Goal: Task Accomplishment & Management: Complete application form

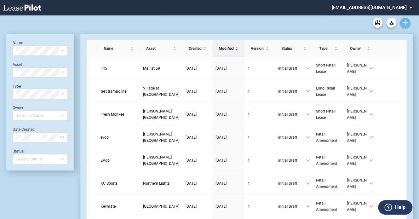
click at [403, 22] on use "Create new document" at bounding box center [406, 23] width 6 height 6
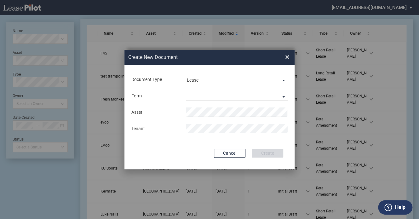
click at [166, 95] on div "Form" at bounding box center [155, 96] width 55 height 6
click at [216, 97] on md-select "Long Retail Lease Short Retail Lease" at bounding box center [237, 95] width 102 height 9
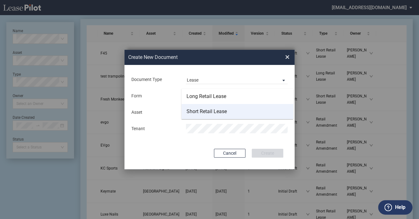
click at [210, 110] on div "Short Retail Lease" at bounding box center [207, 111] width 40 height 7
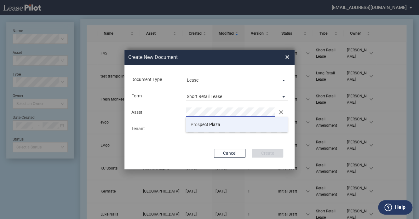
click at [239, 125] on li "Pros pect Plaza" at bounding box center [237, 124] width 102 height 15
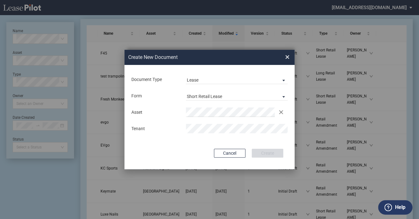
click at [181, 146] on div "Document Type Lease Lease Amendment Deal Type Retail Deal Type Retail Form Shor…" at bounding box center [210, 117] width 170 height 104
drag, startPoint x: 151, startPoint y: 109, endPoint x: 159, endPoint y: 111, distance: 8.2
click at [151, 109] on div "Asset Clear" at bounding box center [210, 111] width 164 height 9
click at [261, 151] on button "Create" at bounding box center [268, 153] width 32 height 9
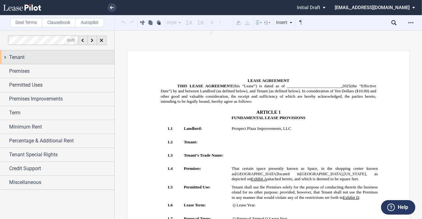
click at [17, 59] on span "Tenant" at bounding box center [16, 58] width 15 height 8
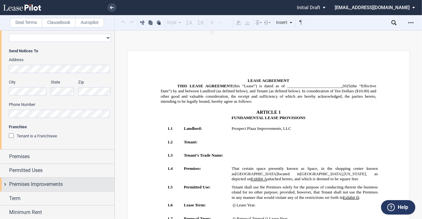
scroll to position [158, 0]
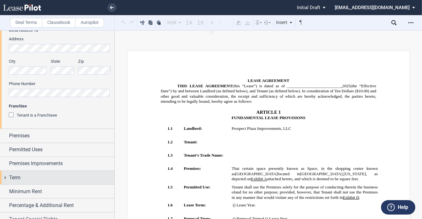
click at [40, 180] on div "Term" at bounding box center [61, 178] width 105 height 8
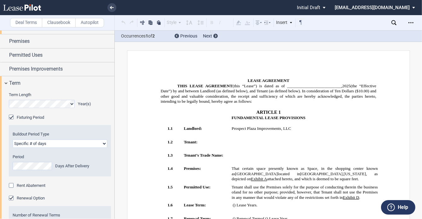
scroll to position [315, 0]
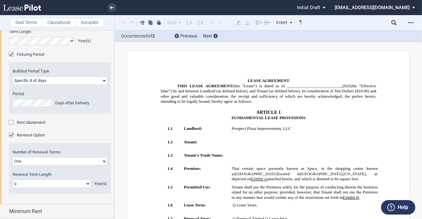
click at [55, 162] on select "One Two" at bounding box center [60, 161] width 95 height 8
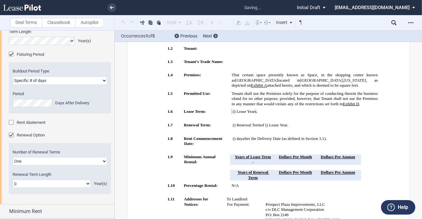
scroll to position [97, 0]
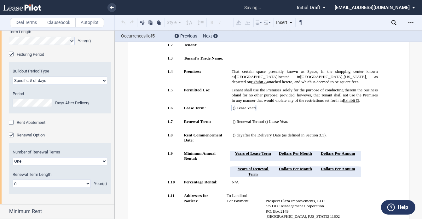
select select "2"
click at [13, 157] on select "One Two" at bounding box center [60, 161] width 95 height 8
click at [32, 185] on select "0 1 2 3 4 5 6 7 8 9 10 11 12 13 14 15 16 17 18 19 20" at bounding box center [52, 184] width 78 height 8
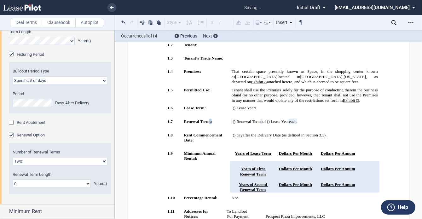
select select "number:5"
click at [13, 180] on select "0 1 2 3 4 5 6 7 8 9 10 11 12 13 14 15 16 17 18 19 20" at bounding box center [52, 184] width 78 height 8
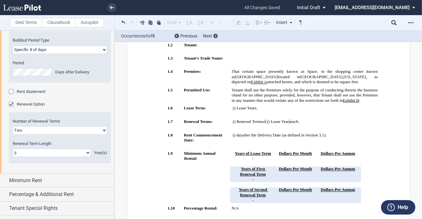
scroll to position [370, 0]
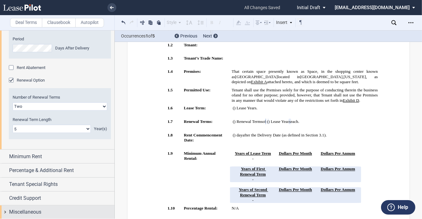
click at [36, 206] on div "Miscellaneous" at bounding box center [57, 213] width 114 height 14
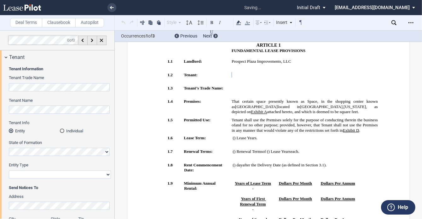
scroll to position [34, 0]
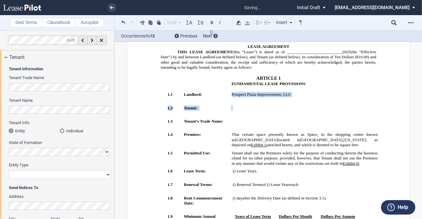
drag, startPoint x: 240, startPoint y: 102, endPoint x: 237, endPoint y: 53, distance: 48.6
click at [243, 105] on span at bounding box center [239, 107] width 15 height 5
drag, startPoint x: 242, startPoint y: 104, endPoint x: 228, endPoint y: 96, distance: 15.9
click at [229, 105] on td "﻿ ﻿" at bounding box center [304, 112] width 151 height 14
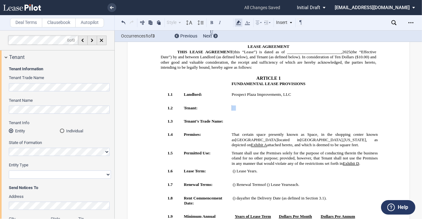
click at [239, 23] on icon at bounding box center [239, 23] width 8 height 8
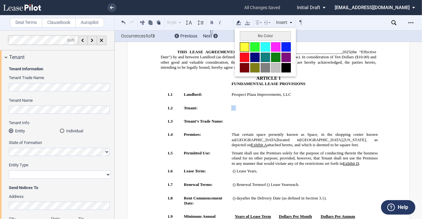
click at [245, 46] on button at bounding box center [244, 46] width 9 height 9
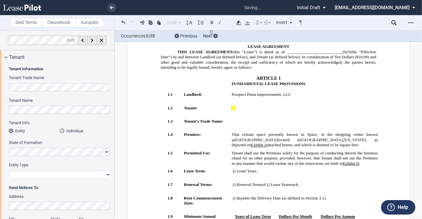
click at [265, 92] on span "Prospect Plaza Improvements, LLC" at bounding box center [261, 94] width 59 height 5
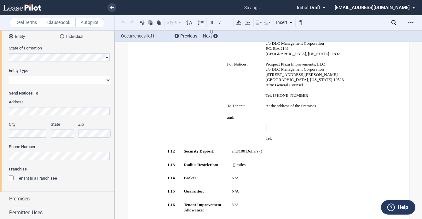
scroll to position [0, 0]
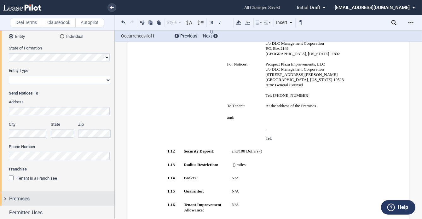
click at [26, 195] on div "Premises" at bounding box center [57, 199] width 114 height 14
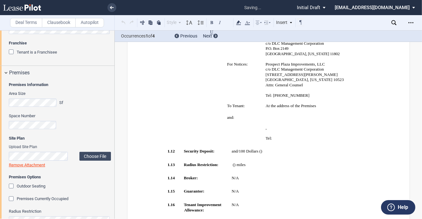
scroll to position [68, 0]
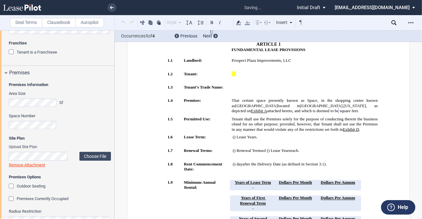
drag, startPoint x: 144, startPoint y: 80, endPoint x: 174, endPoint y: 76, distance: 30.5
drag, startPoint x: 229, startPoint y: 69, endPoint x: 242, endPoint y: 69, distance: 12.6
click at [242, 71] on td "﻿ ﻿" at bounding box center [304, 78] width 151 height 14
click at [240, 23] on icon at bounding box center [239, 23] width 8 height 8
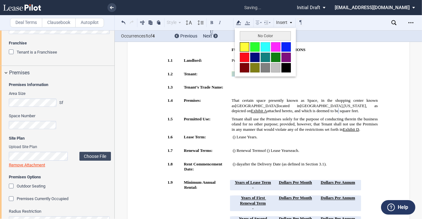
click at [247, 49] on button at bounding box center [244, 46] width 9 height 9
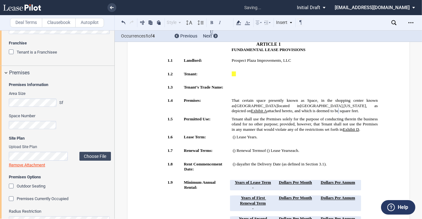
click at [252, 72] on td "﻿ ﻿ ﻿ ﻿" at bounding box center [304, 78] width 151 height 14
click at [327, 92] on td "﻿ ﻿" at bounding box center [304, 92] width 151 height 14
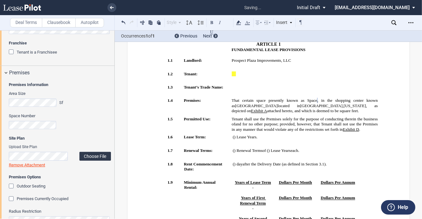
click at [90, 154] on label "Choose File" at bounding box center [95, 156] width 32 height 9
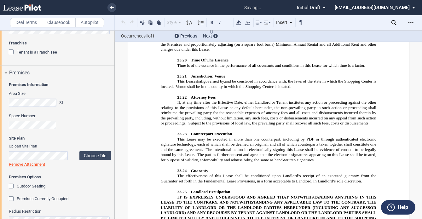
scroll to position [4807, 0]
click at [2, 143] on div "Premises Information Area Size Sf Space Number Site Plan Upload Site Plan Choos…" at bounding box center [57, 157] width 114 height 155
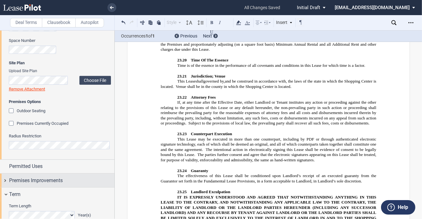
scroll to position [315, 0]
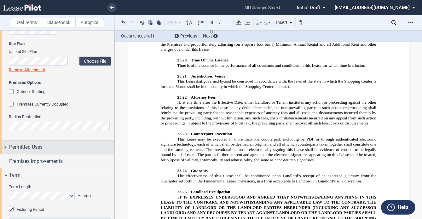
click at [35, 150] on span "Permitted Uses" at bounding box center [25, 147] width 33 height 8
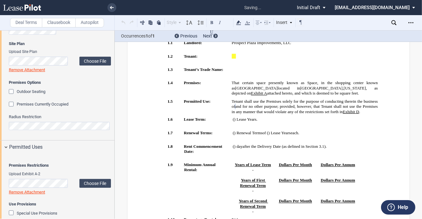
scroll to position [82, 0]
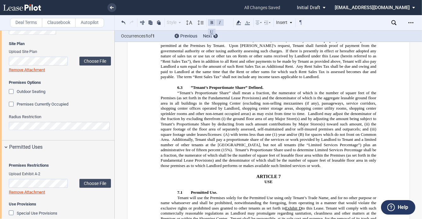
scroll to position [1557, 0]
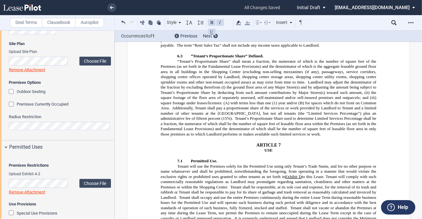
drag, startPoint x: 244, startPoint y: 144, endPoint x: 282, endPoint y: 149, distance: 39.1
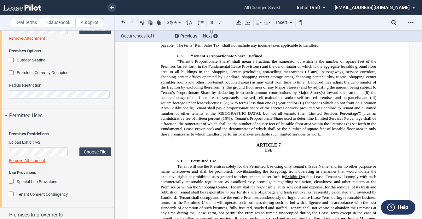
scroll to position [378, 0]
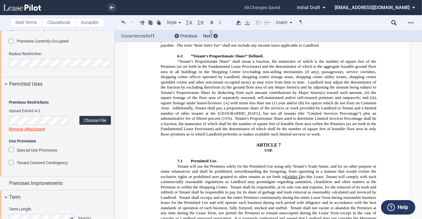
click at [89, 125] on label "Choose File" at bounding box center [95, 120] width 32 height 9
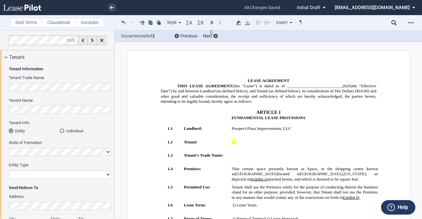
select select "2"
select select "number:5"
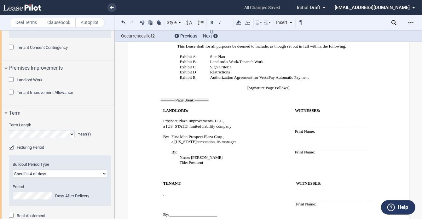
scroll to position [5355, 0]
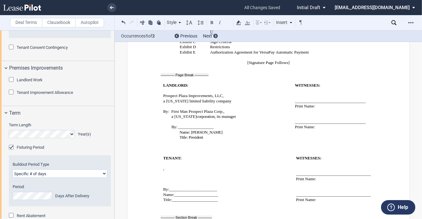
click at [11, 96] on div "Tenant Improvement Allowance" at bounding box center [12, 93] width 6 height 6
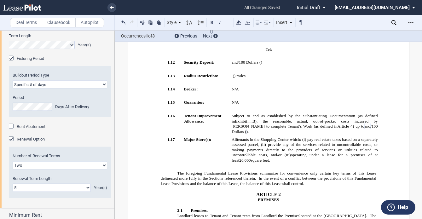
scroll to position [694, 0]
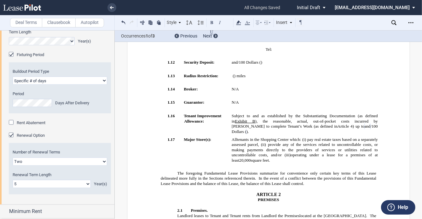
click at [63, 85] on select "Earlier of days/opening Specific # of days" at bounding box center [60, 81] width 95 height 8
select select "earlier of days"
click at [13, 85] on select "Earlier of days/opening Specific # of days" at bounding box center [60, 81] width 95 height 8
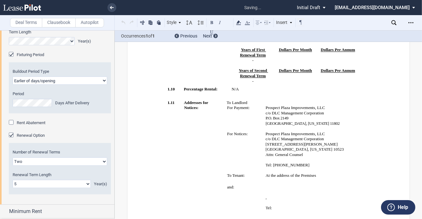
scroll to position [130, 0]
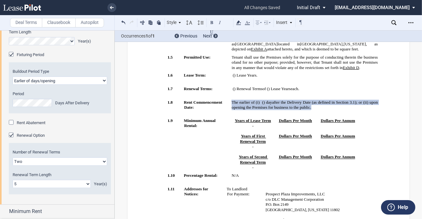
click at [89, 85] on select "Earlier of days/opening Specific # of days" at bounding box center [60, 81] width 95 height 8
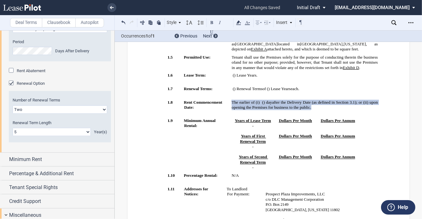
scroll to position [757, 0]
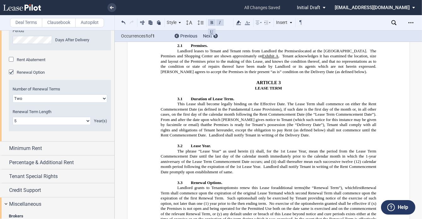
scroll to position [603, 0]
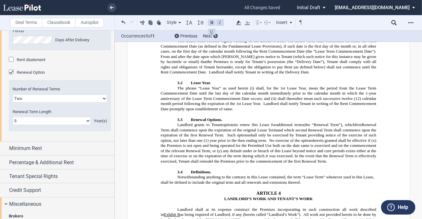
click at [276, 123] on span "to renew this Lease for" at bounding box center [255, 125] width 41 height 5
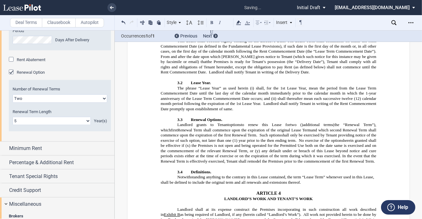
click at [306, 138] on span "herein granted shall be effective if (x) the Premises is not open and being ope…" at bounding box center [268, 151] width 217 height 26
drag, startPoint x: 277, startPoint y: 88, endPoint x: 262, endPoint y: 114, distance: 29.6
click at [262, 138] on span "herein granted shall be effective if (x) the Premises is not open and being ope…" at bounding box center [268, 151] width 217 height 26
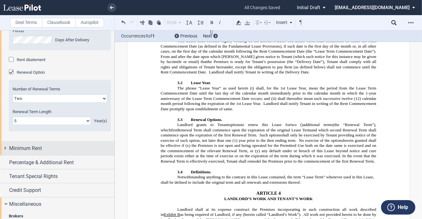
click at [49, 152] on div "Minimum Rent" at bounding box center [61, 149] width 105 height 8
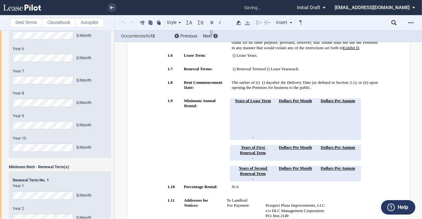
scroll to position [1009, 0]
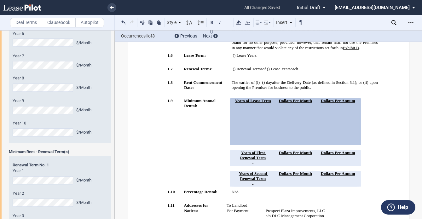
click at [25, 92] on div "Year 8 $/Month" at bounding box center [60, 84] width 95 height 16
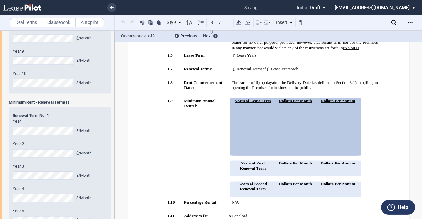
scroll to position [1103, 0]
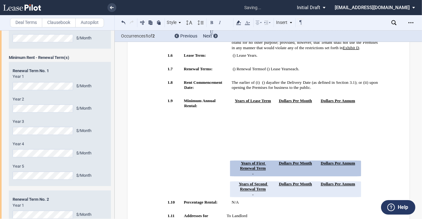
click at [58, 102] on label "Year 2" at bounding box center [60, 99] width 95 height 6
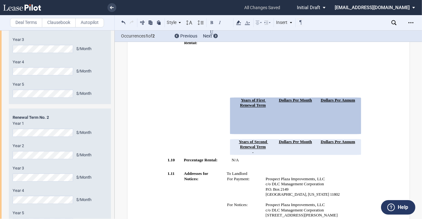
scroll to position [1198, 0]
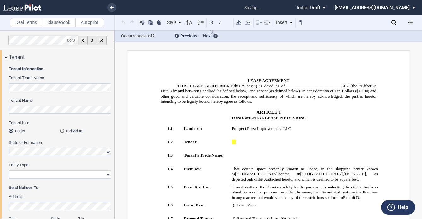
select select "earlier of days"
select select "2"
select select "number:5"
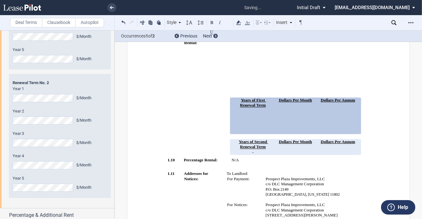
scroll to position [1261, 0]
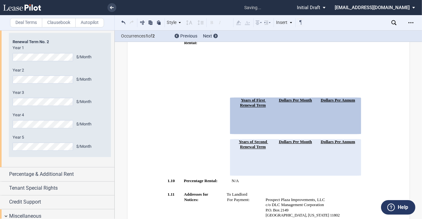
click at [57, 151] on div "Year 5 $/Month" at bounding box center [60, 143] width 95 height 16
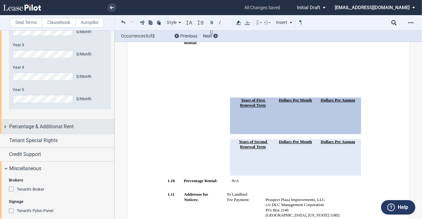
scroll to position [1324, 0]
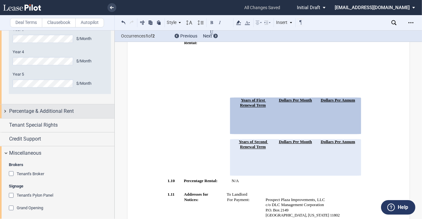
click at [59, 115] on span "Percentage & Additional Rent" at bounding box center [41, 111] width 65 height 8
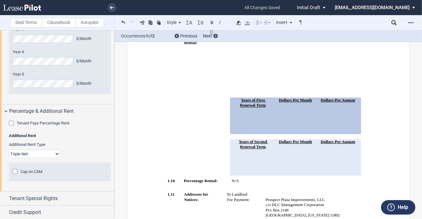
scroll to position [1356, 0]
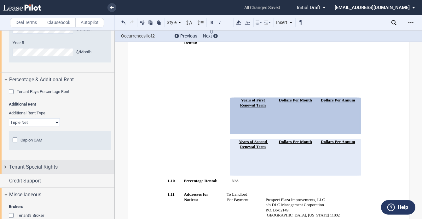
click at [44, 171] on span "Tenant Special Rights" at bounding box center [33, 167] width 49 height 8
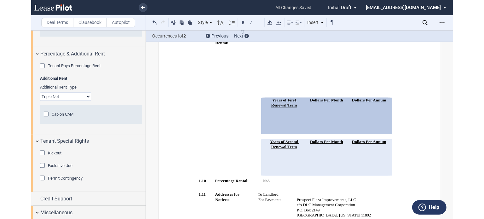
scroll to position [1450, 0]
